Goal: Task Accomplishment & Management: Use online tool/utility

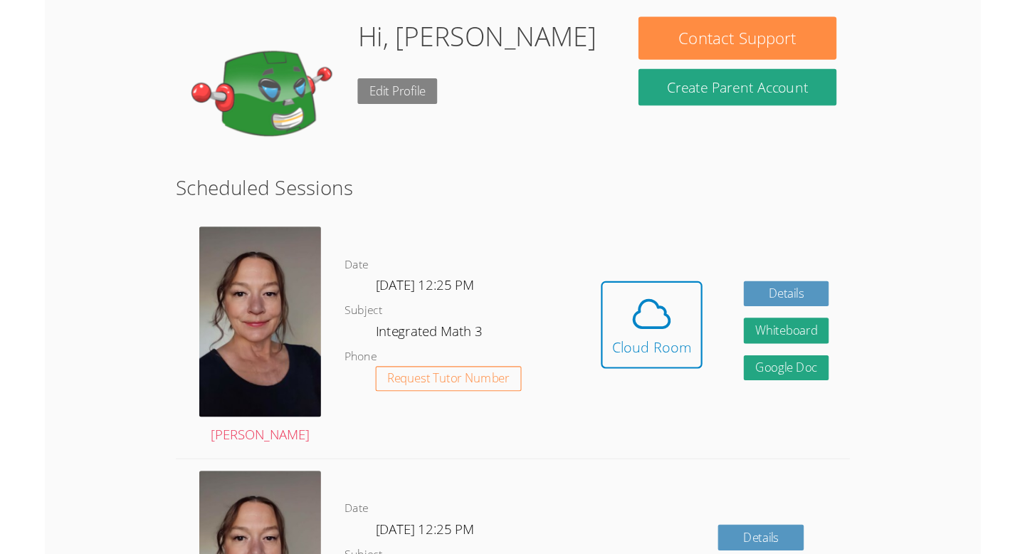
scroll to position [134, 0]
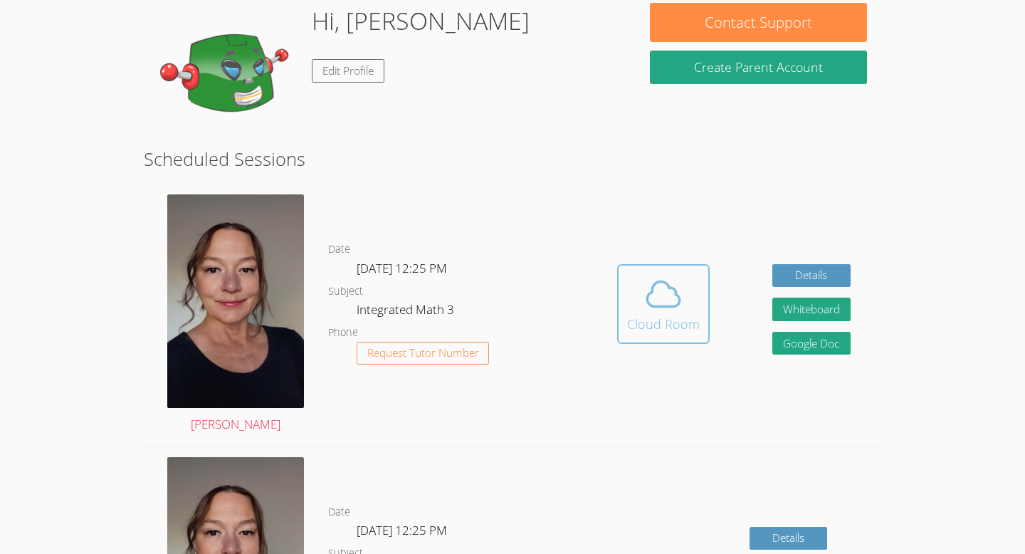
click at [669, 275] on icon at bounding box center [663, 294] width 40 height 40
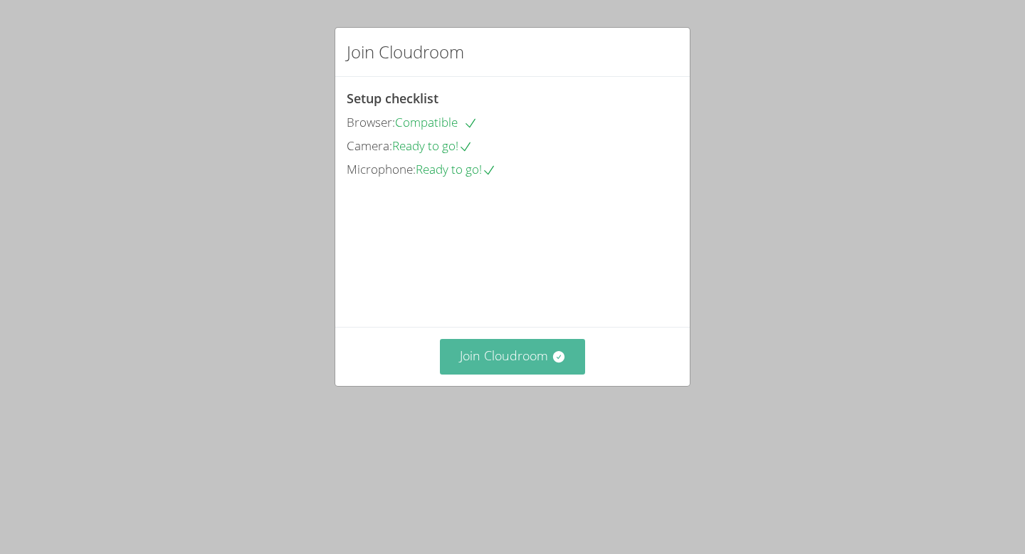
click at [478, 374] on button "Join Cloudroom" at bounding box center [513, 356] width 146 height 35
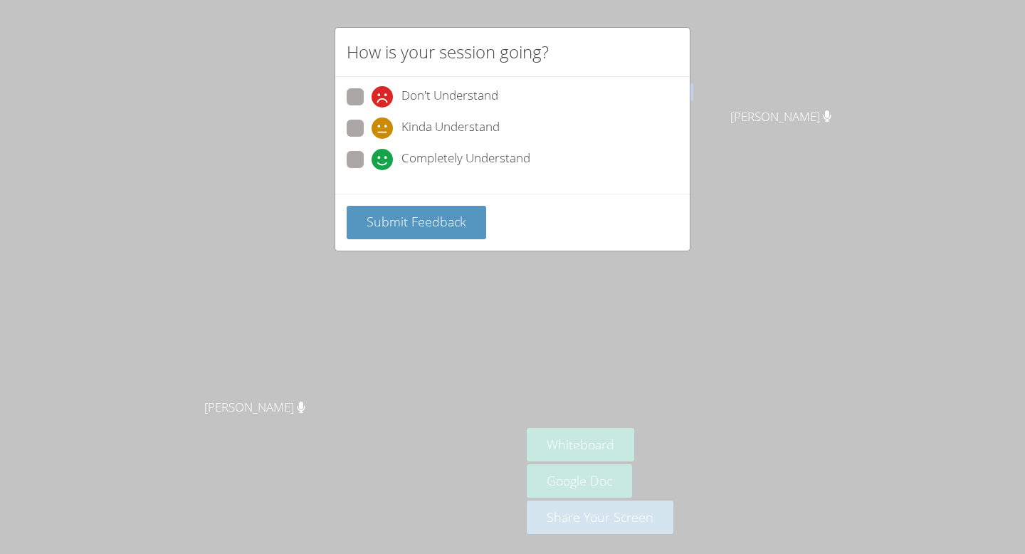
click at [374, 163] on icon at bounding box center [381, 159] width 21 height 21
click at [374, 163] on input "Completely Understand" at bounding box center [377, 157] width 12 height 12
radio input "true"
click at [372, 224] on span "Submit Feedback" at bounding box center [416, 221] width 100 height 17
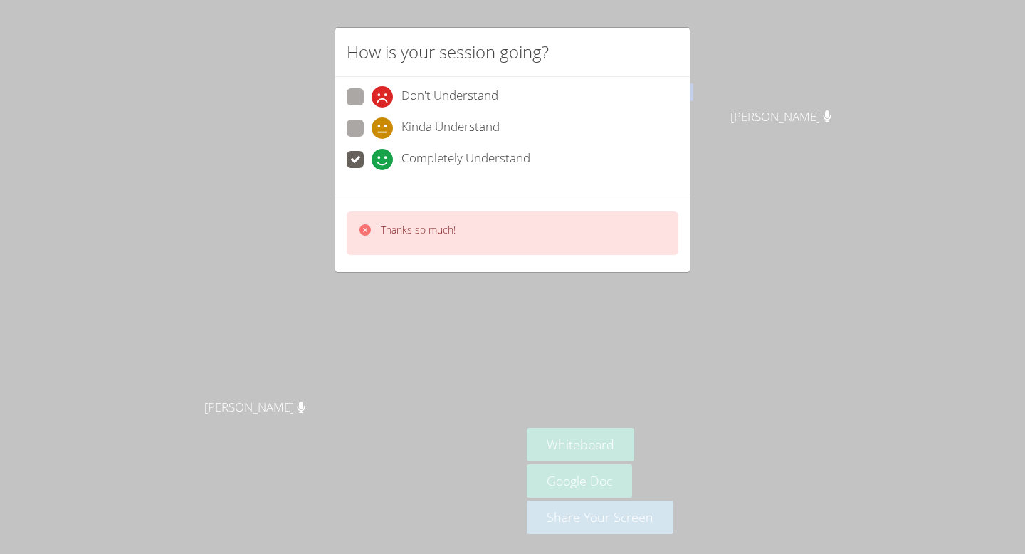
click at [425, 357] on div "How is your session going? Don't Understand Kinda Understand Completely Underst…" at bounding box center [512, 277] width 1025 height 554
click at [363, 228] on icon at bounding box center [364, 229] width 11 height 11
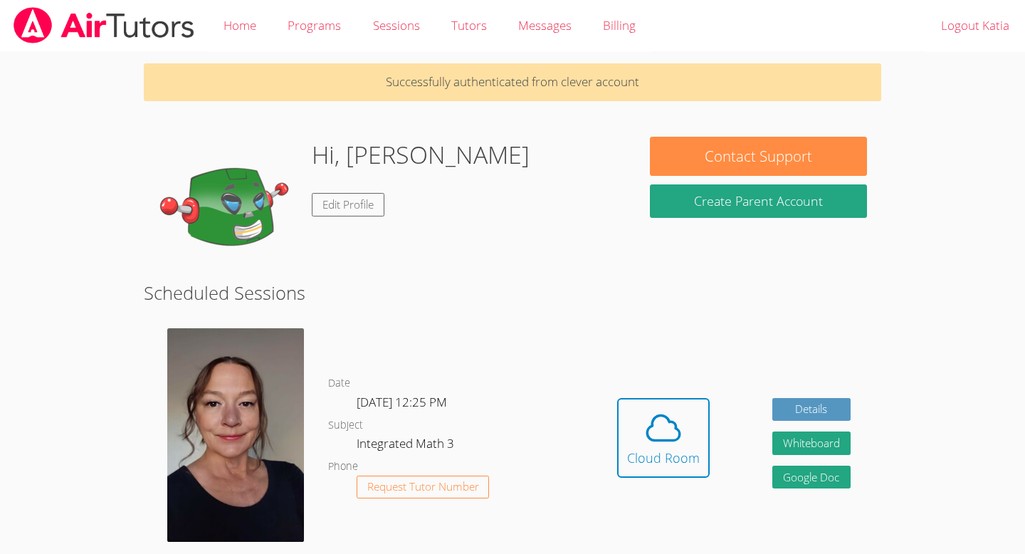
scroll to position [134, 0]
